Goal: Communication & Community: Connect with others

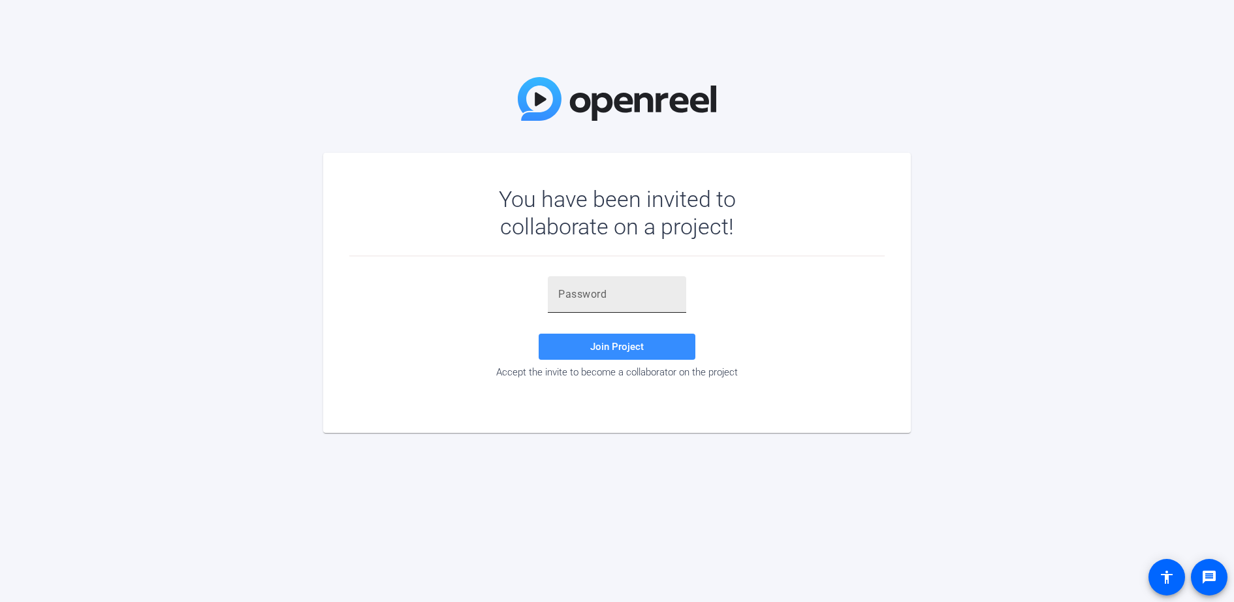
click at [596, 285] on div at bounding box center [616, 294] width 117 height 37
paste input "joYXke"
type input "joYXke"
click at [624, 347] on span "Join Project" at bounding box center [617, 347] width 54 height 12
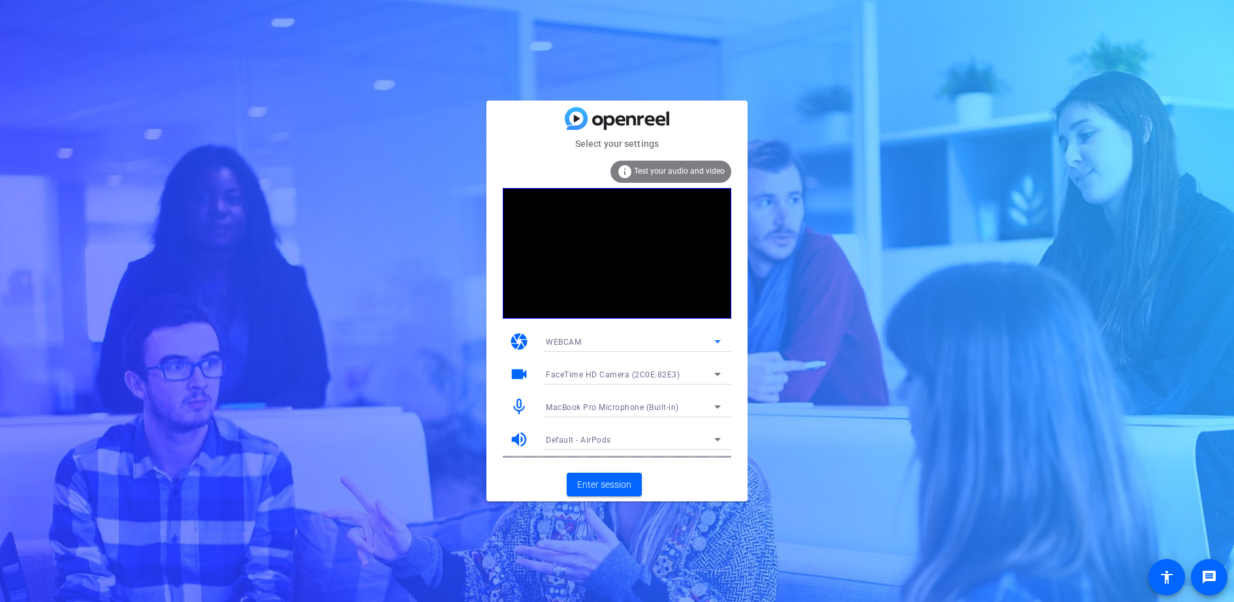
click at [676, 344] on div "WEBCAM" at bounding box center [630, 342] width 168 height 16
click at [676, 344] on div at bounding box center [617, 301] width 1234 height 602
click at [617, 487] on span "Enter session" at bounding box center [604, 485] width 54 height 14
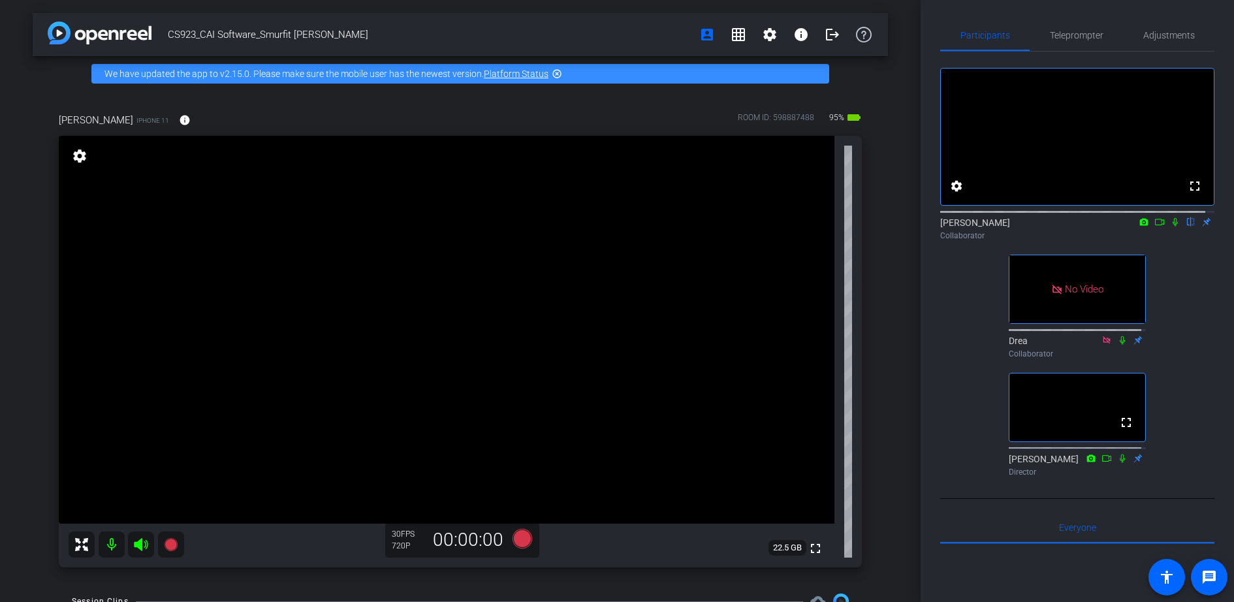
click at [1183, 227] on mat-icon "flip" at bounding box center [1191, 221] width 16 height 12
click at [1154, 226] on icon at bounding box center [1159, 221] width 10 height 9
click at [1170, 226] on icon at bounding box center [1175, 221] width 10 height 9
click at [1140, 225] on icon at bounding box center [1144, 221] width 8 height 7
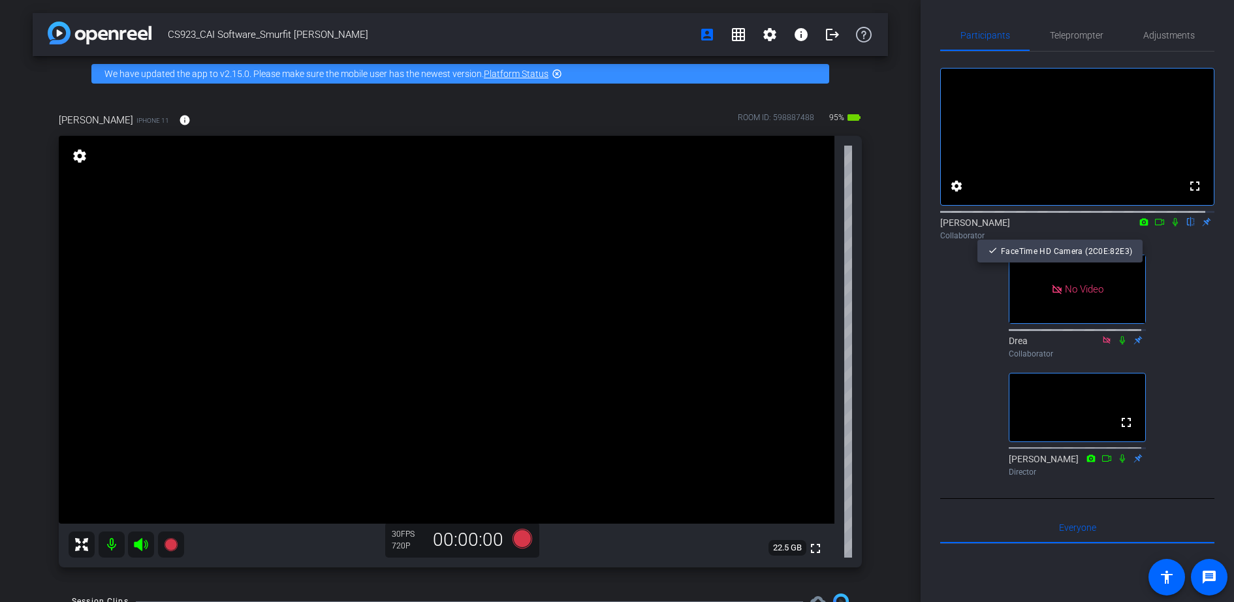
click at [1175, 270] on div at bounding box center [617, 301] width 1234 height 602
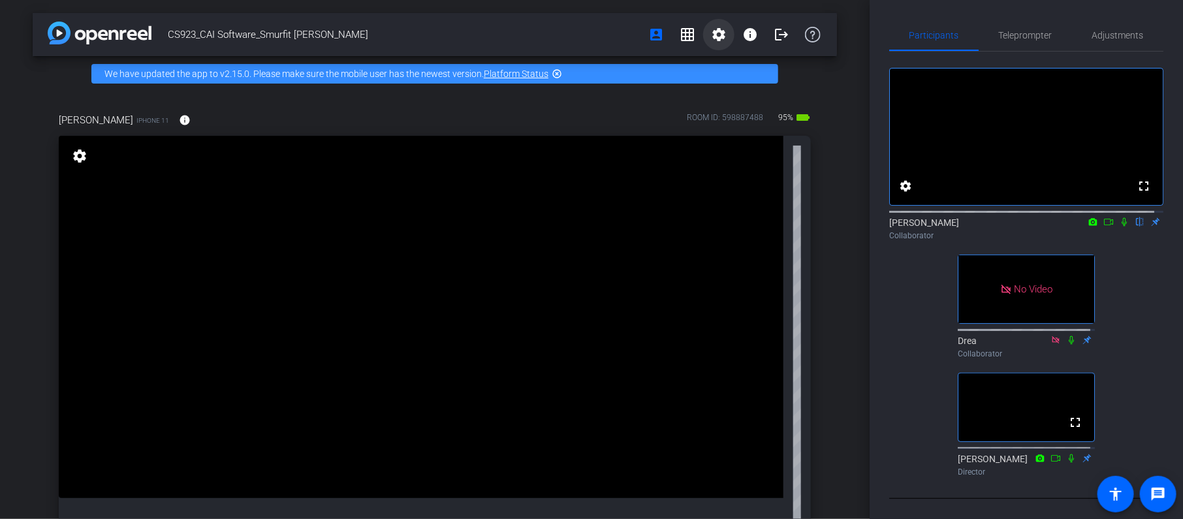
click at [725, 33] on span at bounding box center [718, 34] width 31 height 31
click at [1134, 257] on div at bounding box center [591, 259] width 1183 height 519
click at [1117, 23] on span "Adjustments" at bounding box center [1118, 35] width 52 height 31
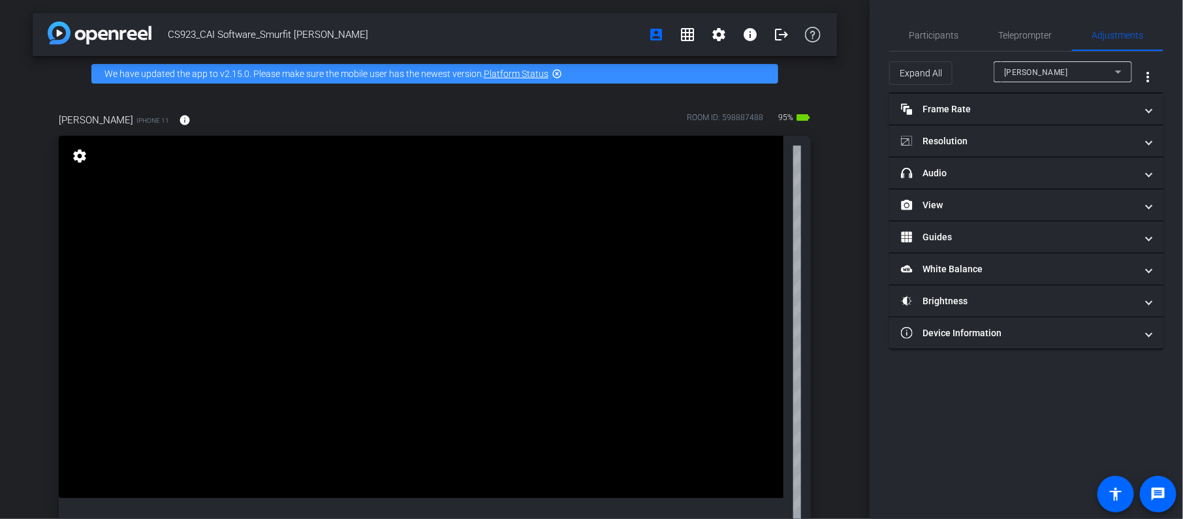
click at [1052, 61] on div "[PERSON_NAME]" at bounding box center [1062, 71] width 117 height 21
click at [1049, 71] on div at bounding box center [591, 259] width 1183 height 519
click at [1157, 72] on span "More Options for Adjustments Panel" at bounding box center [1147, 76] width 31 height 31
click at [1157, 72] on div at bounding box center [591, 259] width 1183 height 519
click at [935, 42] on span "Participants" at bounding box center [934, 35] width 50 height 31
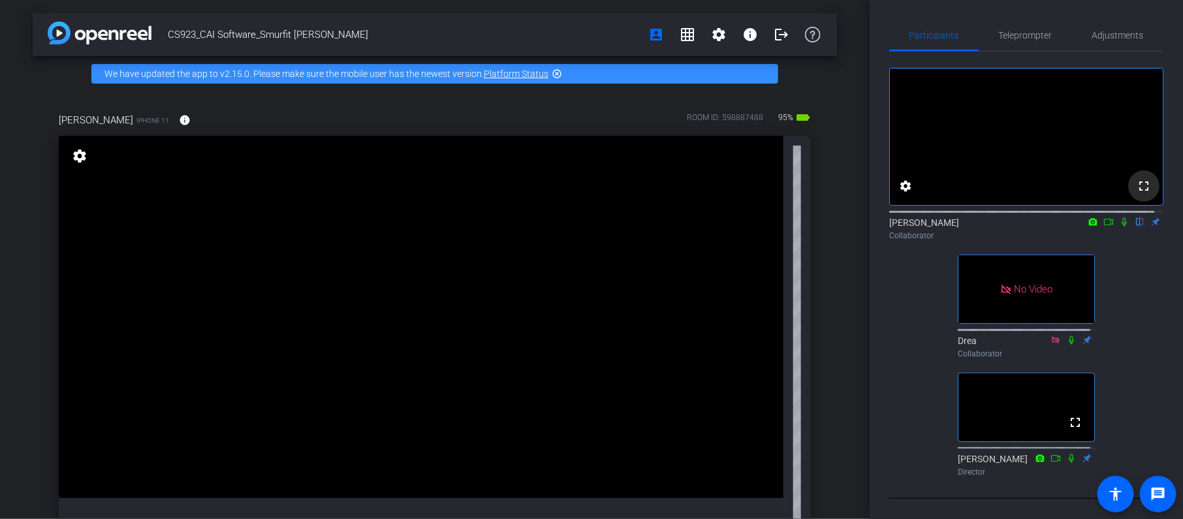
click at [1136, 194] on mat-icon "fullscreen" at bounding box center [1144, 186] width 16 height 16
click at [907, 194] on mat-icon "settings" at bounding box center [905, 186] width 16 height 16
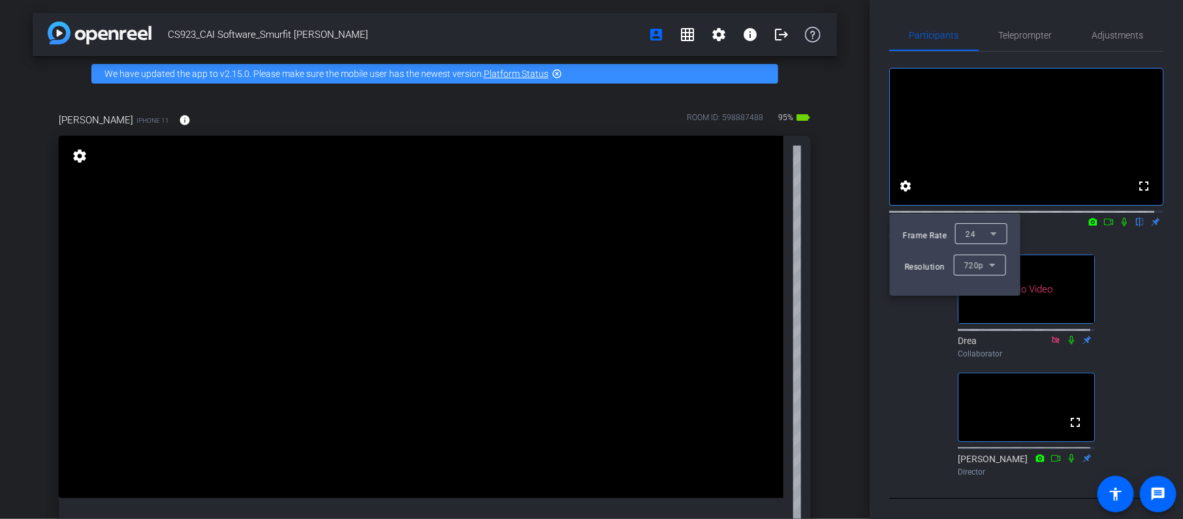
click at [1102, 263] on div at bounding box center [591, 259] width 1183 height 519
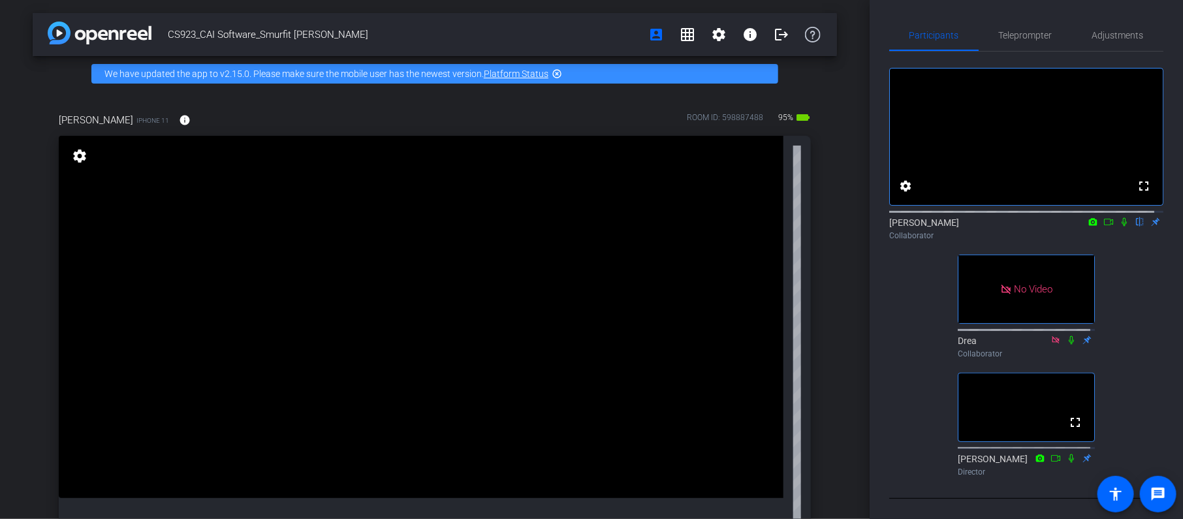
click at [1089, 225] on icon at bounding box center [1093, 221] width 8 height 7
click at [1084, 234] on div at bounding box center [591, 259] width 1183 height 519
click at [1103, 226] on icon at bounding box center [1108, 221] width 10 height 9
click at [1137, 226] on icon at bounding box center [1139, 222] width 5 height 8
click at [1134, 226] on icon at bounding box center [1139, 221] width 10 height 9
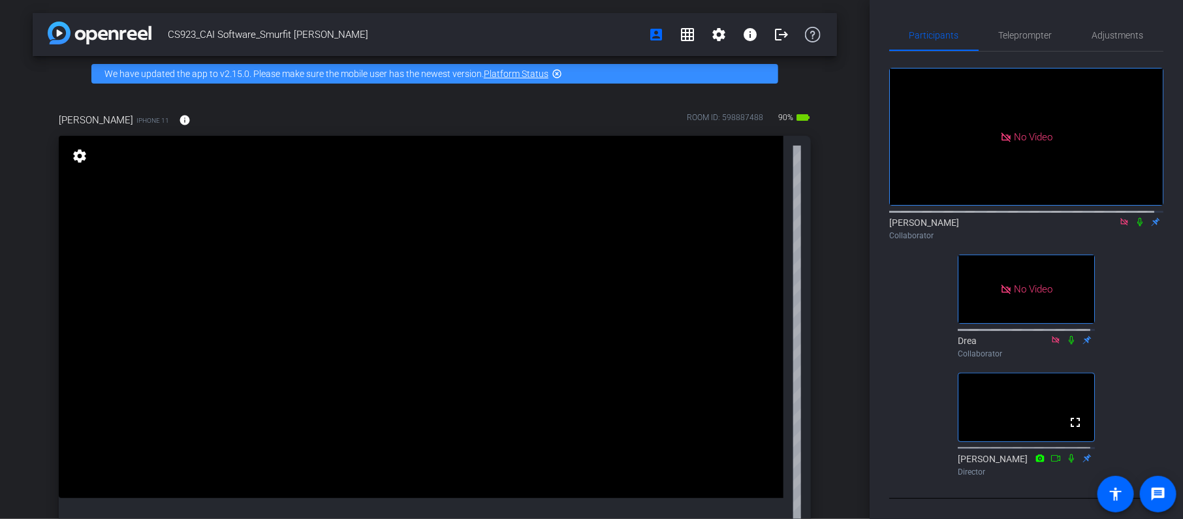
click at [1134, 226] on icon at bounding box center [1139, 221] width 10 height 9
click at [894, 482] on div "No Video [PERSON_NAME] Collaborator No Video Drea Collaborator fullscreen [PERS…" at bounding box center [1026, 267] width 274 height 430
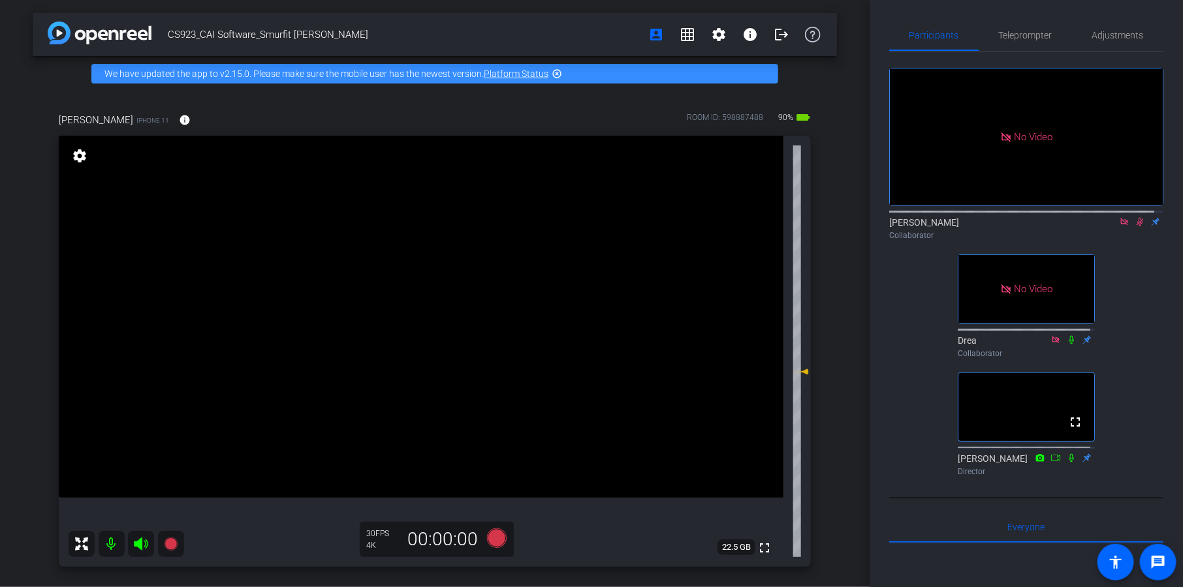
click at [1134, 226] on icon at bounding box center [1139, 221] width 10 height 9
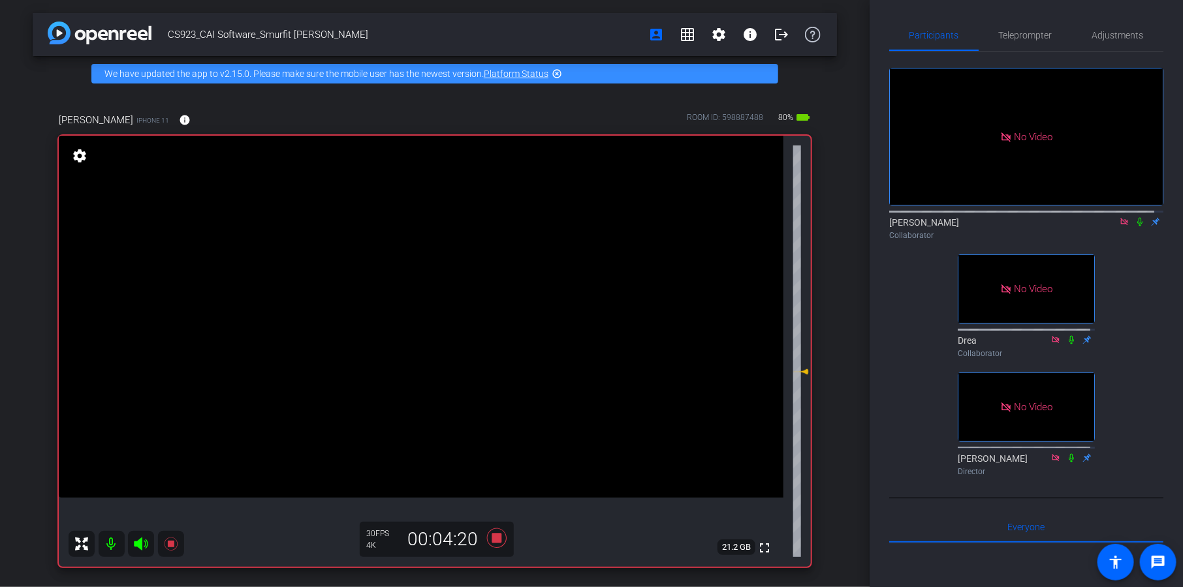
click at [1132, 239] on div "[PERSON_NAME] Collaborator" at bounding box center [1026, 228] width 274 height 25
click at [1134, 226] on icon at bounding box center [1139, 221] width 10 height 9
click at [1023, 40] on span "Teleprompter" at bounding box center [1026, 35] width 54 height 9
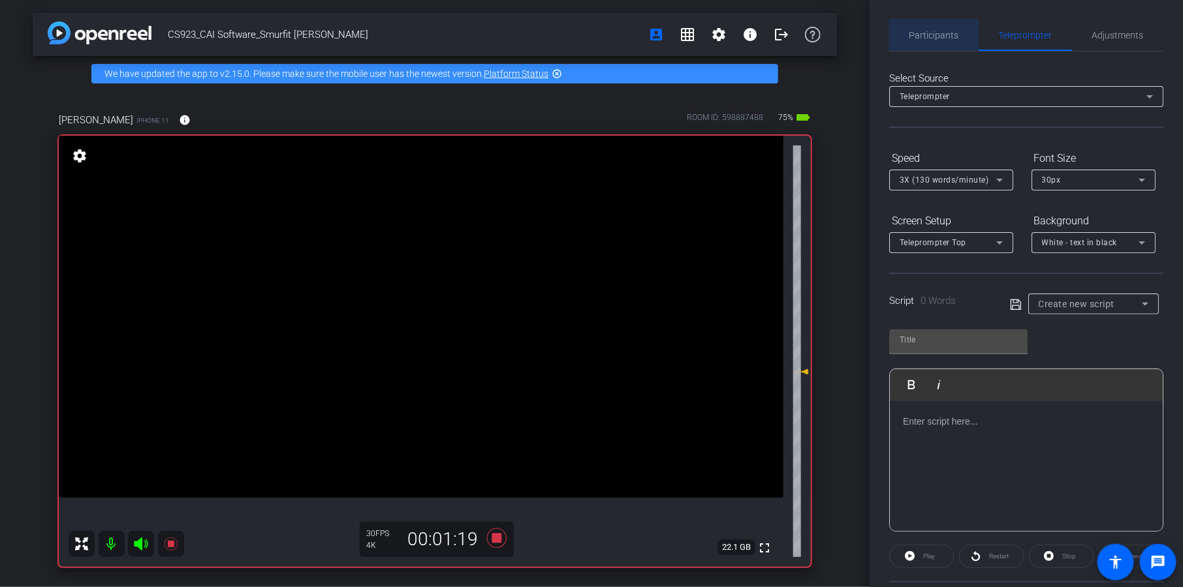
click at [935, 35] on span "Participants" at bounding box center [934, 35] width 50 height 9
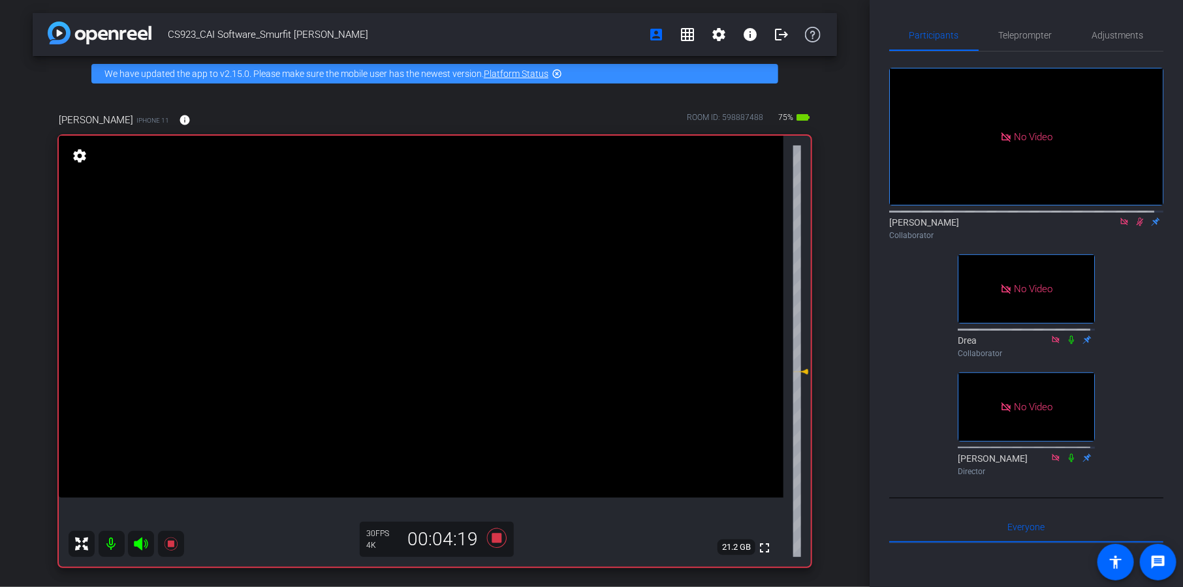
click at [1136, 218] on icon at bounding box center [1139, 222] width 7 height 8
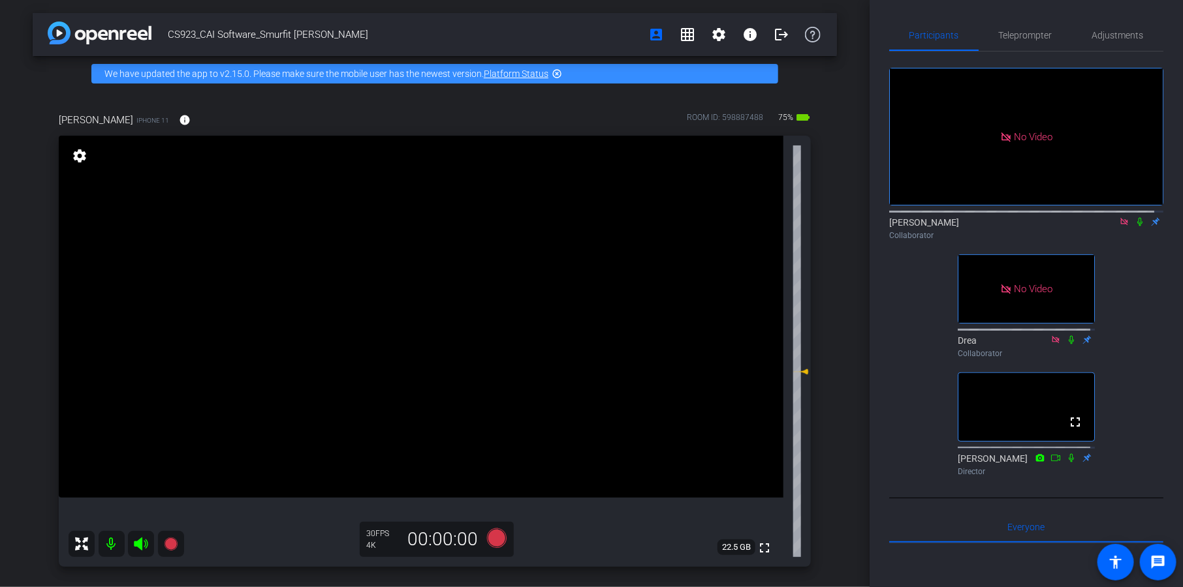
click at [1119, 217] on icon at bounding box center [1124, 221] width 10 height 9
